Goal: Task Accomplishment & Management: Manage account settings

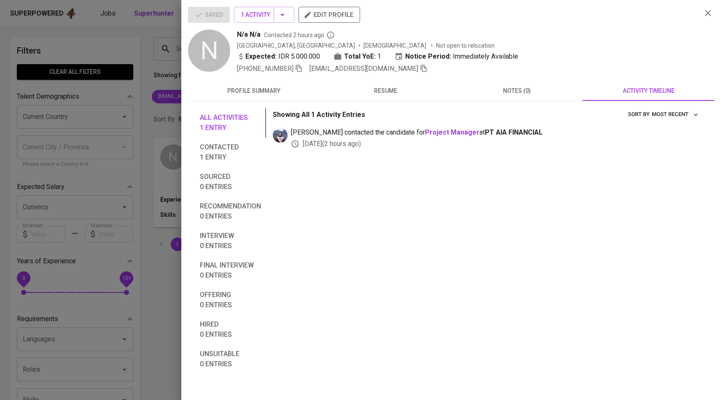
click at [145, 94] on div at bounding box center [360, 200] width 721 height 400
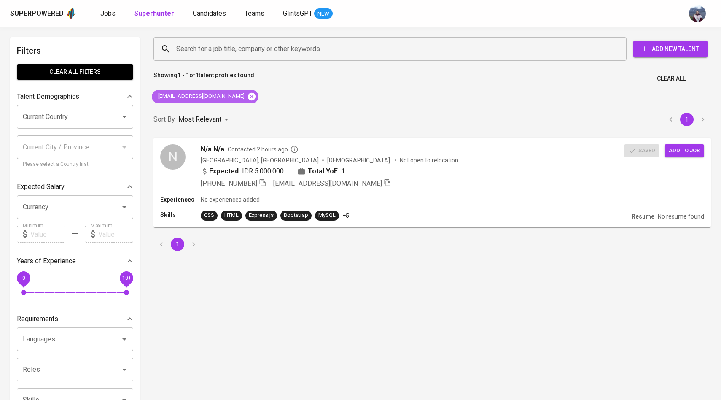
click at [248, 94] on icon at bounding box center [252, 96] width 8 height 8
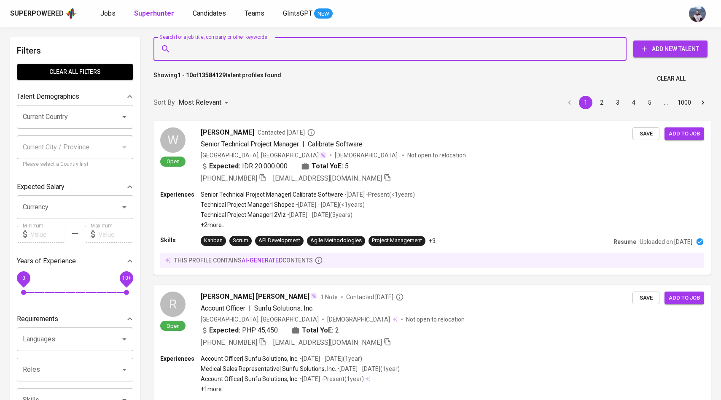
click at [228, 46] on input "Search for a job title, company or other keywords" at bounding box center [392, 49] width 436 height 16
paste input "[EMAIL_ADDRESS][DOMAIN_NAME]"
type input "[EMAIL_ADDRESS][DOMAIN_NAME]"
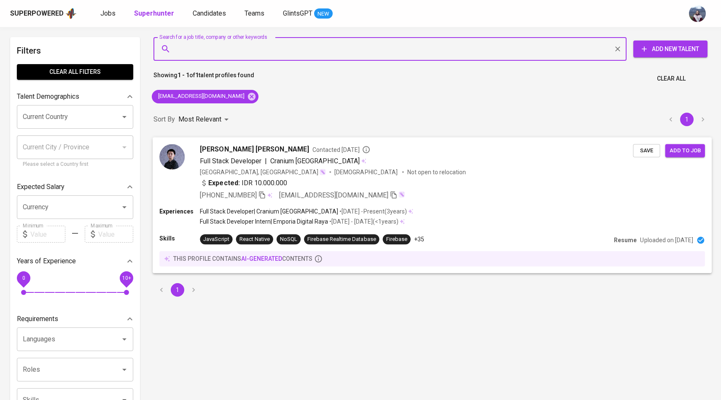
click at [175, 165] on img at bounding box center [171, 156] width 25 height 25
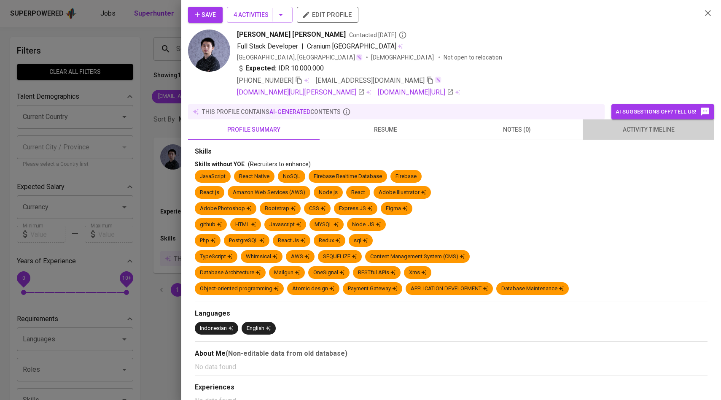
click at [651, 129] on span "activity timeline" at bounding box center [648, 129] width 121 height 11
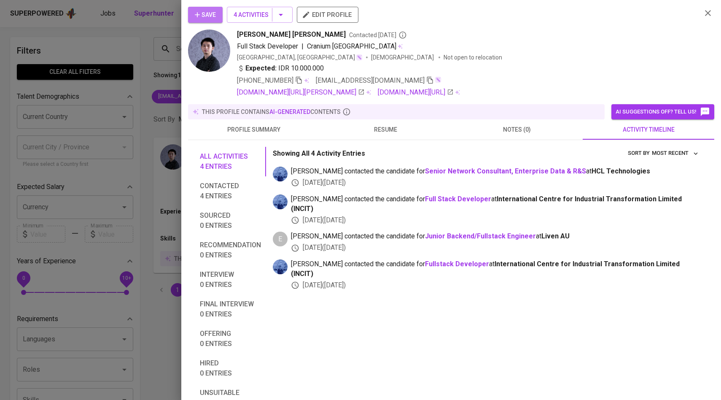
click at [211, 13] on span "Save" at bounding box center [205, 15] width 21 height 11
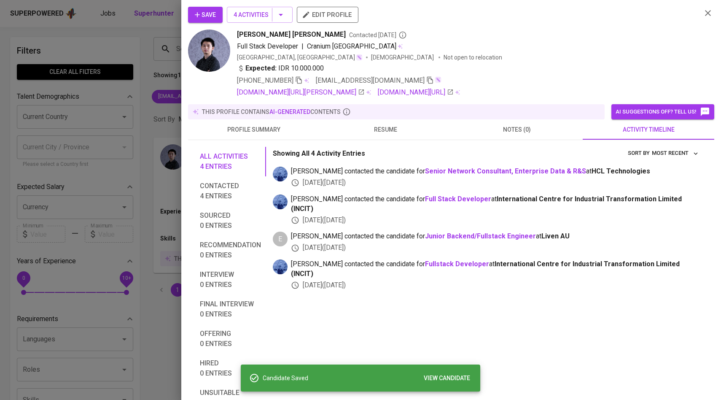
click at [130, 84] on div at bounding box center [360, 200] width 721 height 400
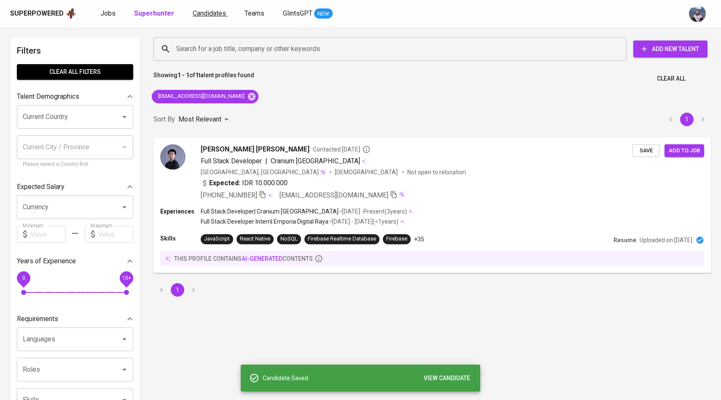
click at [202, 14] on span "Candidates" at bounding box center [209, 13] width 33 height 8
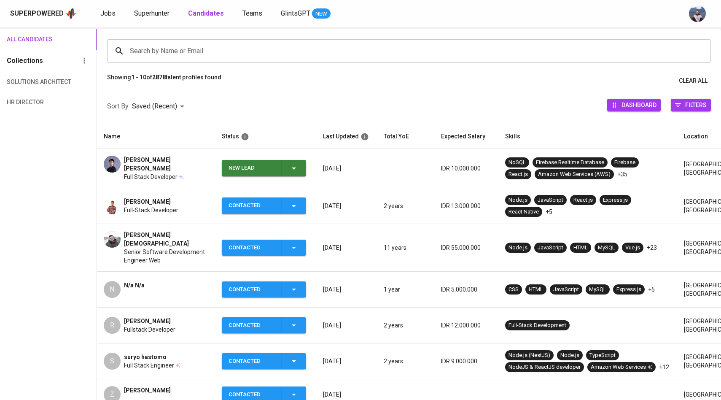
scroll to position [65, 0]
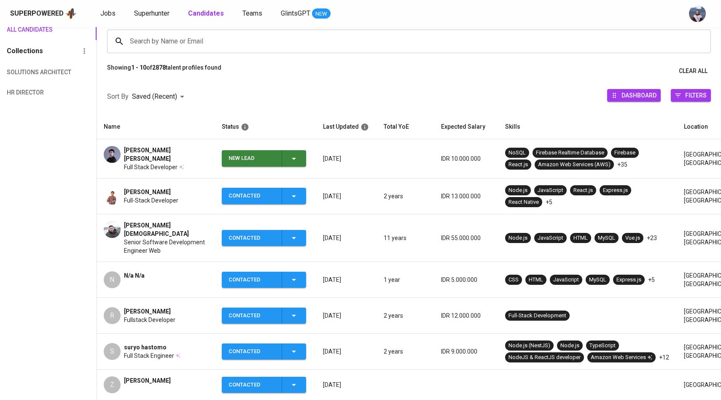
click at [292, 153] on icon "button" at bounding box center [294, 158] width 10 height 10
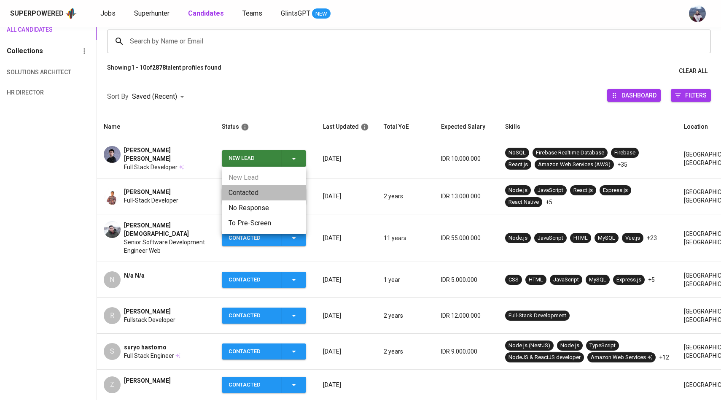
click at [245, 198] on li "Contacted" at bounding box center [264, 192] width 84 height 15
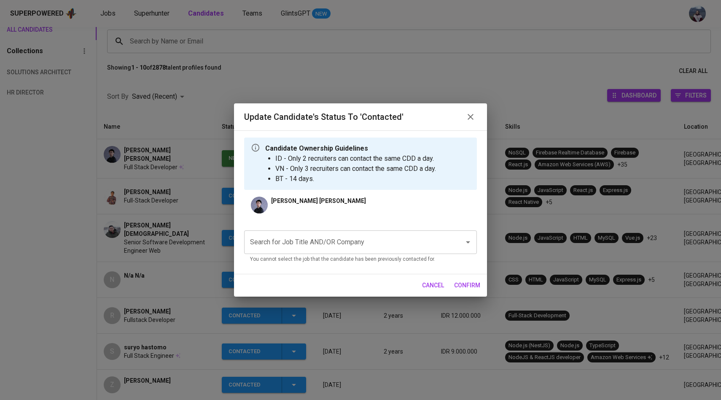
click at [299, 242] on input "Search for Job Title AND/OR Company" at bounding box center [349, 242] width 202 height 16
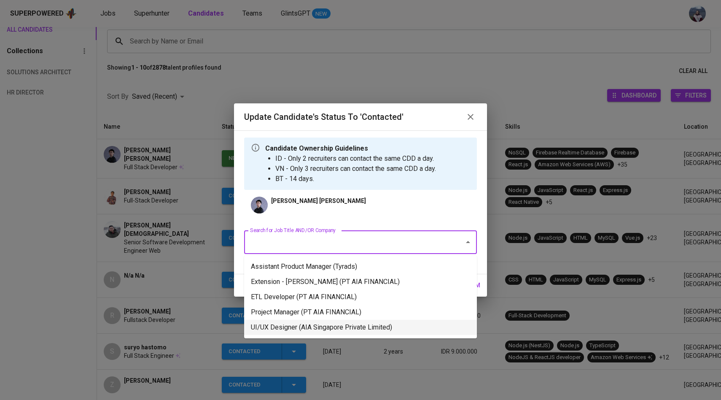
click at [340, 328] on li "UI/UX Designer (AIA Singapore Private Limited)" at bounding box center [360, 327] width 233 height 15
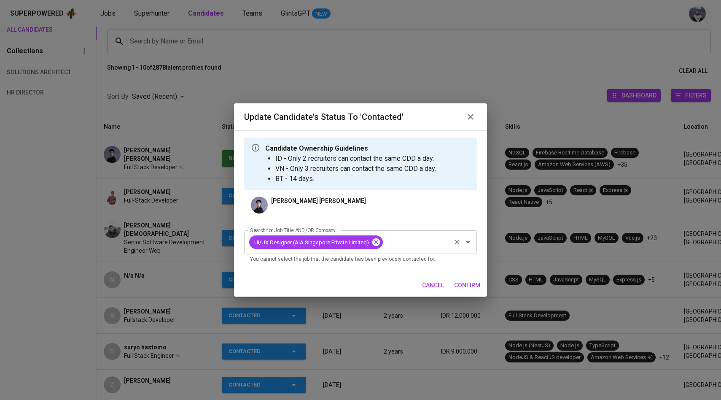
click at [380, 243] on icon at bounding box center [376, 242] width 8 height 8
click at [362, 243] on input "Search for Job Title AND/OR Company" at bounding box center [349, 242] width 202 height 16
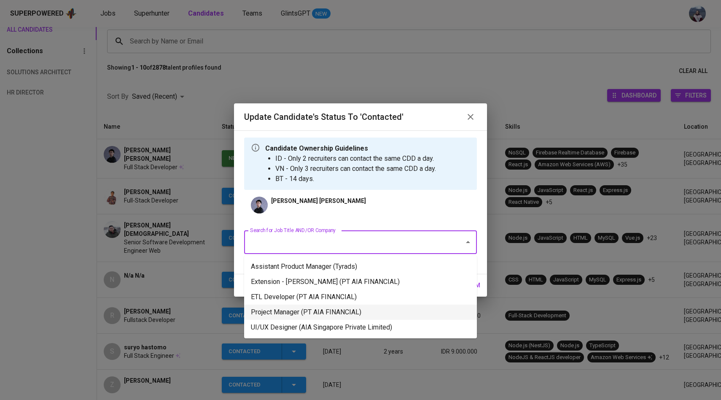
click at [335, 310] on li "Project Manager (PT AIA FINANCIAL)" at bounding box center [360, 311] width 233 height 15
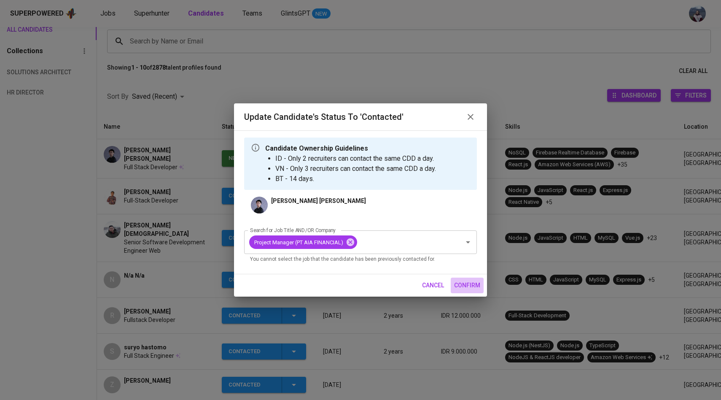
click at [468, 282] on span "confirm" at bounding box center [467, 285] width 26 height 11
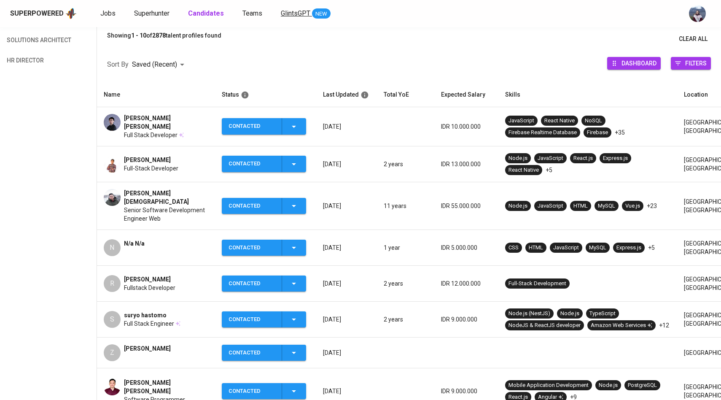
scroll to position [0, 0]
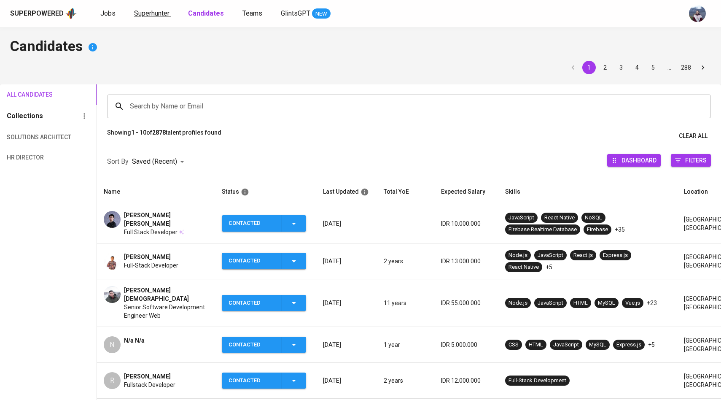
click at [150, 15] on span "Superhunter" at bounding box center [151, 13] width 35 height 8
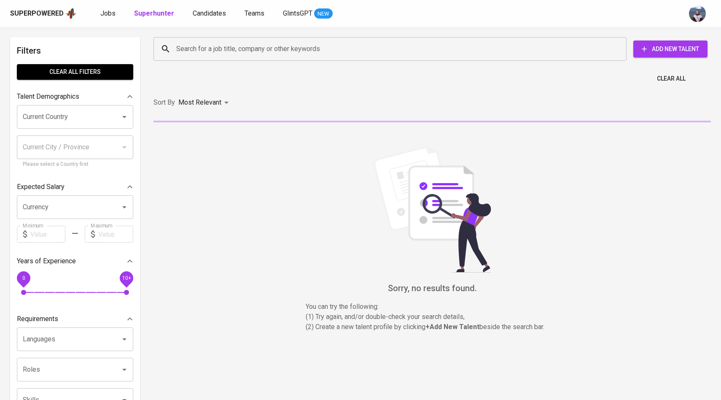
click at [205, 50] on input "Search for a job title, company or other keywords" at bounding box center [392, 49] width 436 height 16
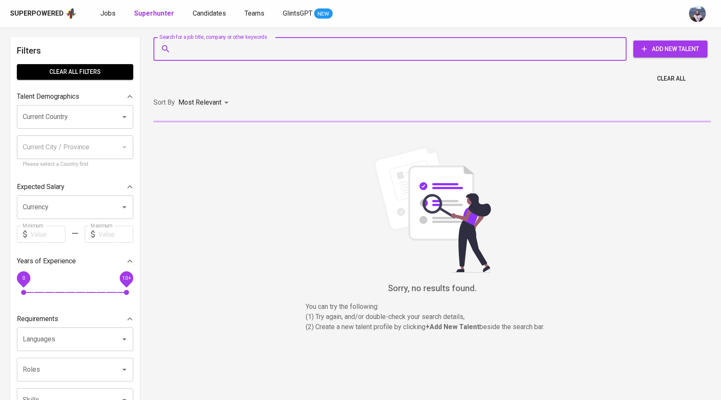
paste input "[PERSON_NAME][EMAIL_ADDRESS][DOMAIN_NAME]"
type input "[PERSON_NAME][EMAIL_ADDRESS][DOMAIN_NAME]"
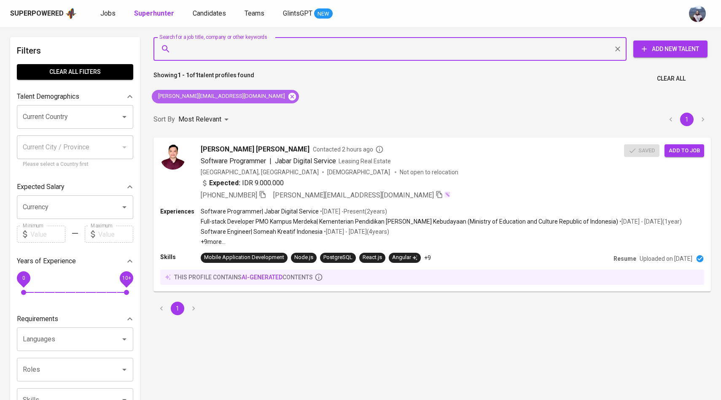
click at [288, 96] on icon at bounding box center [292, 96] width 8 height 8
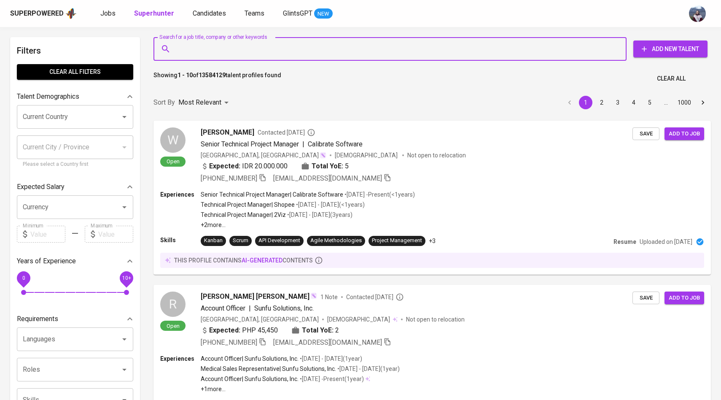
click at [226, 50] on input "Search for a job title, company or other keywords" at bounding box center [392, 49] width 436 height 16
paste input "[DOMAIN_NAME][EMAIL_ADDRESS][DOMAIN_NAME]"
type input "[DOMAIN_NAME][EMAIL_ADDRESS][DOMAIN_NAME]"
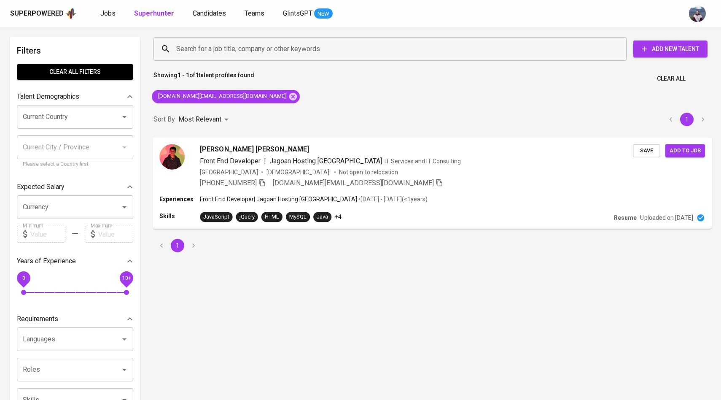
click at [170, 150] on img at bounding box center [171, 156] width 25 height 25
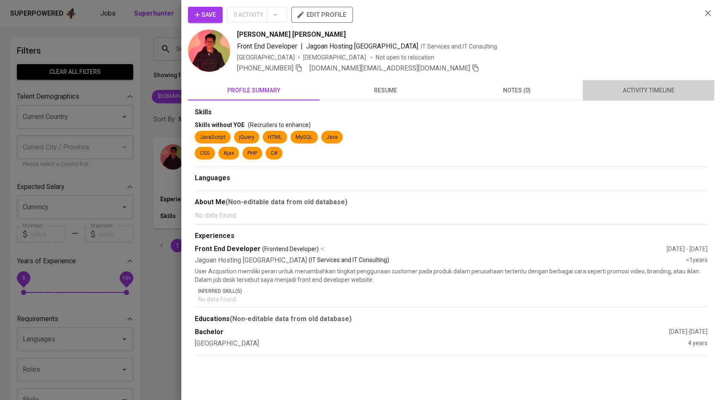
click at [638, 94] on span "activity timeline" at bounding box center [648, 90] width 121 height 11
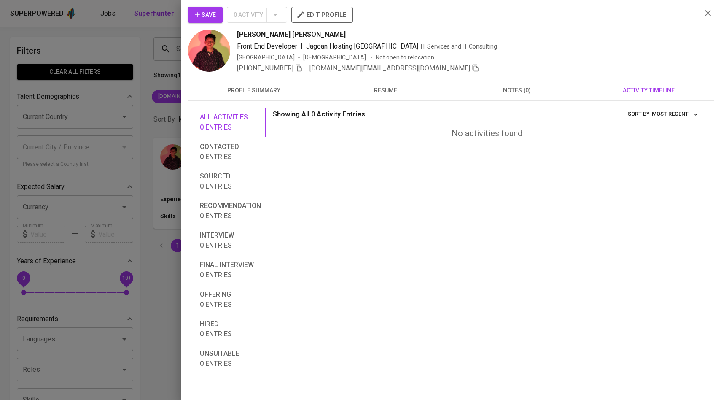
click at [210, 10] on span "Save" at bounding box center [205, 15] width 21 height 11
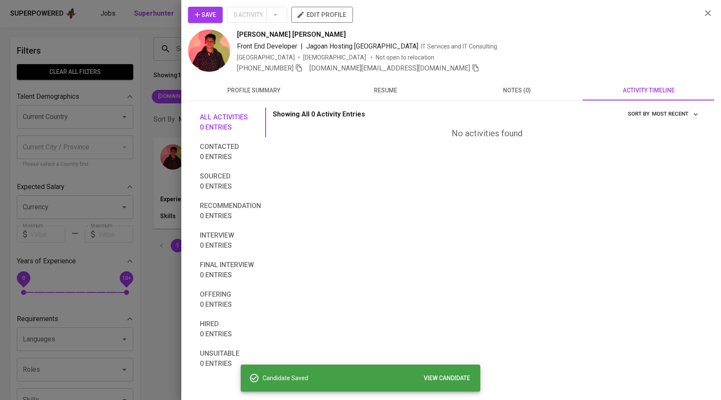
click at [148, 81] on div at bounding box center [360, 200] width 721 height 400
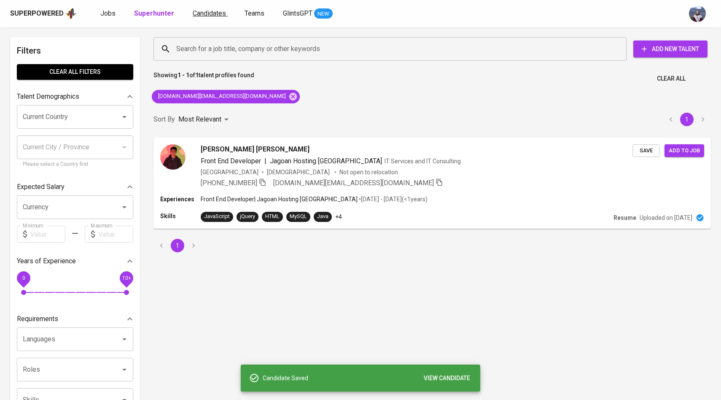
click at [210, 14] on span "Candidates" at bounding box center [209, 13] width 33 height 8
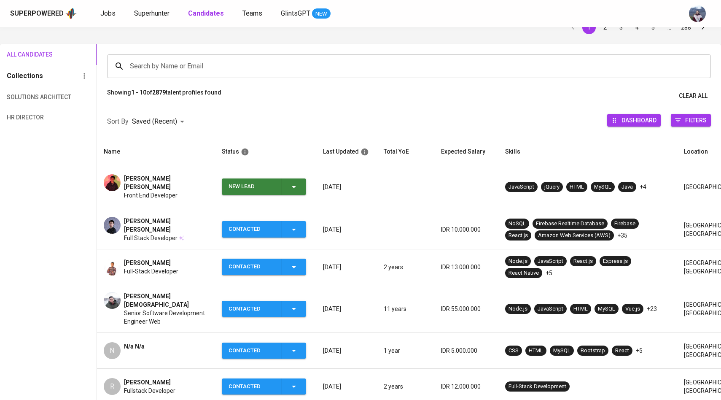
scroll to position [44, 0]
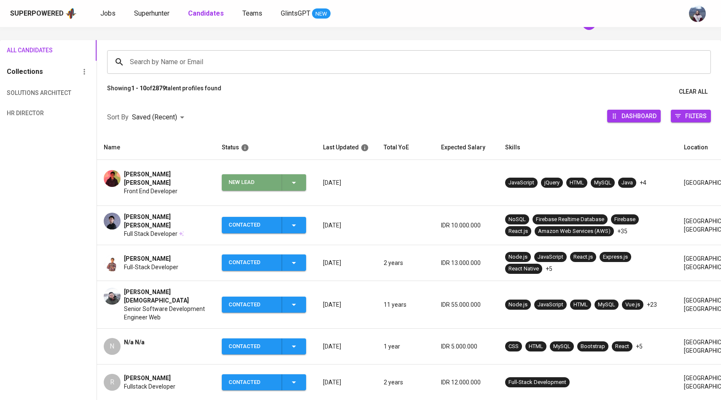
click at [297, 177] on icon "button" at bounding box center [294, 182] width 10 height 10
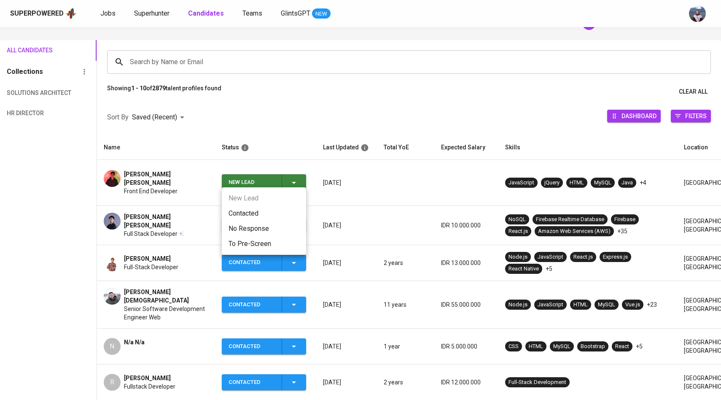
click at [252, 210] on li "Contacted" at bounding box center [264, 213] width 84 height 15
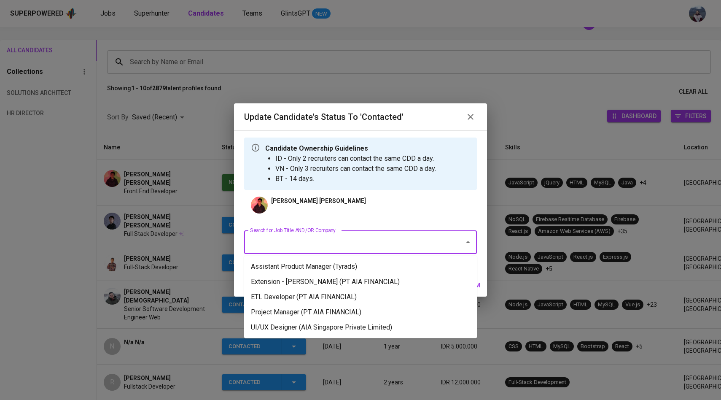
click at [308, 246] on input "Search for Job Title AND/OR Company" at bounding box center [349, 242] width 202 height 16
click at [319, 313] on li "Project Manager (PT AIA FINANCIAL)" at bounding box center [360, 311] width 233 height 15
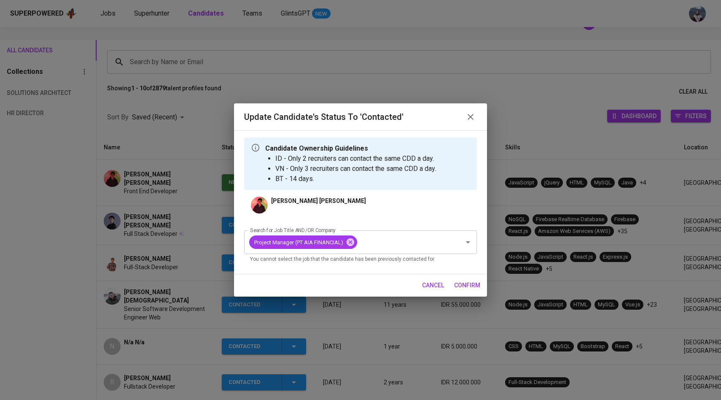
click at [467, 287] on span "confirm" at bounding box center [467, 285] width 26 height 11
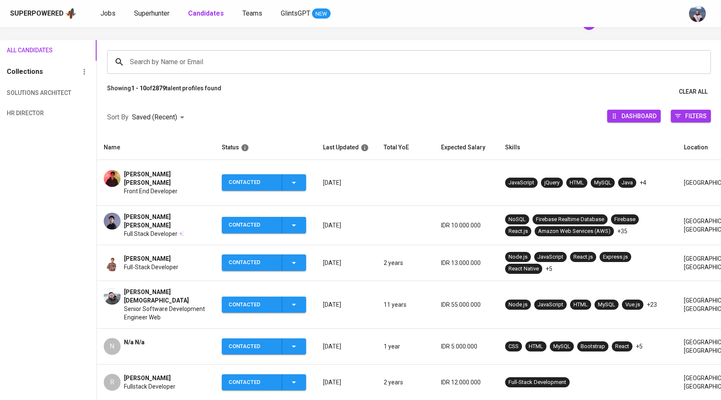
scroll to position [44, 0]
click at [175, 55] on input "Search by Name or Email" at bounding box center [411, 62] width 567 height 16
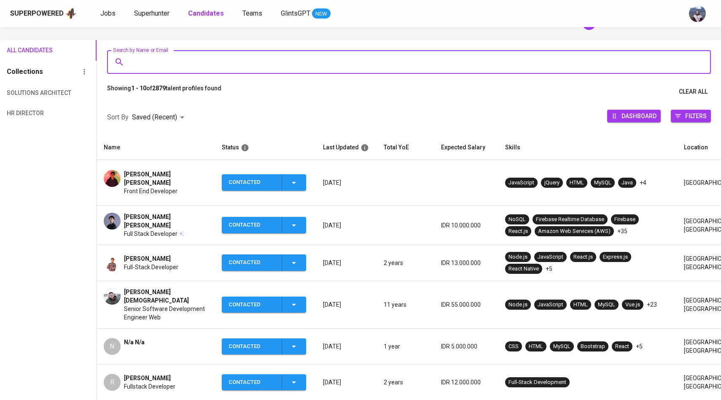
paste input "[EMAIL_ADDRESS][DOMAIN_NAME]"
type input "[EMAIL_ADDRESS][DOMAIN_NAME]"
